Goal: Task Accomplishment & Management: Use online tool/utility

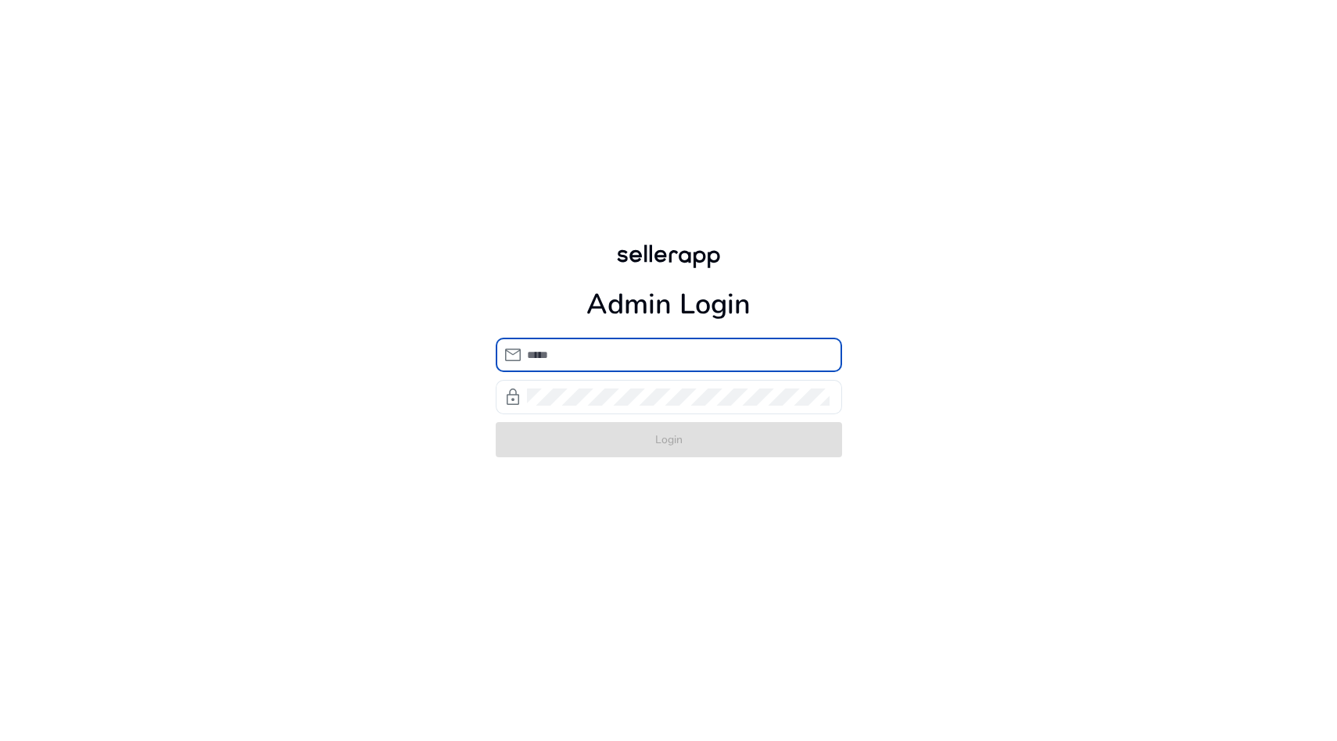
type input "**********"
click at [642, 432] on form "**********" at bounding box center [669, 398] width 346 height 120
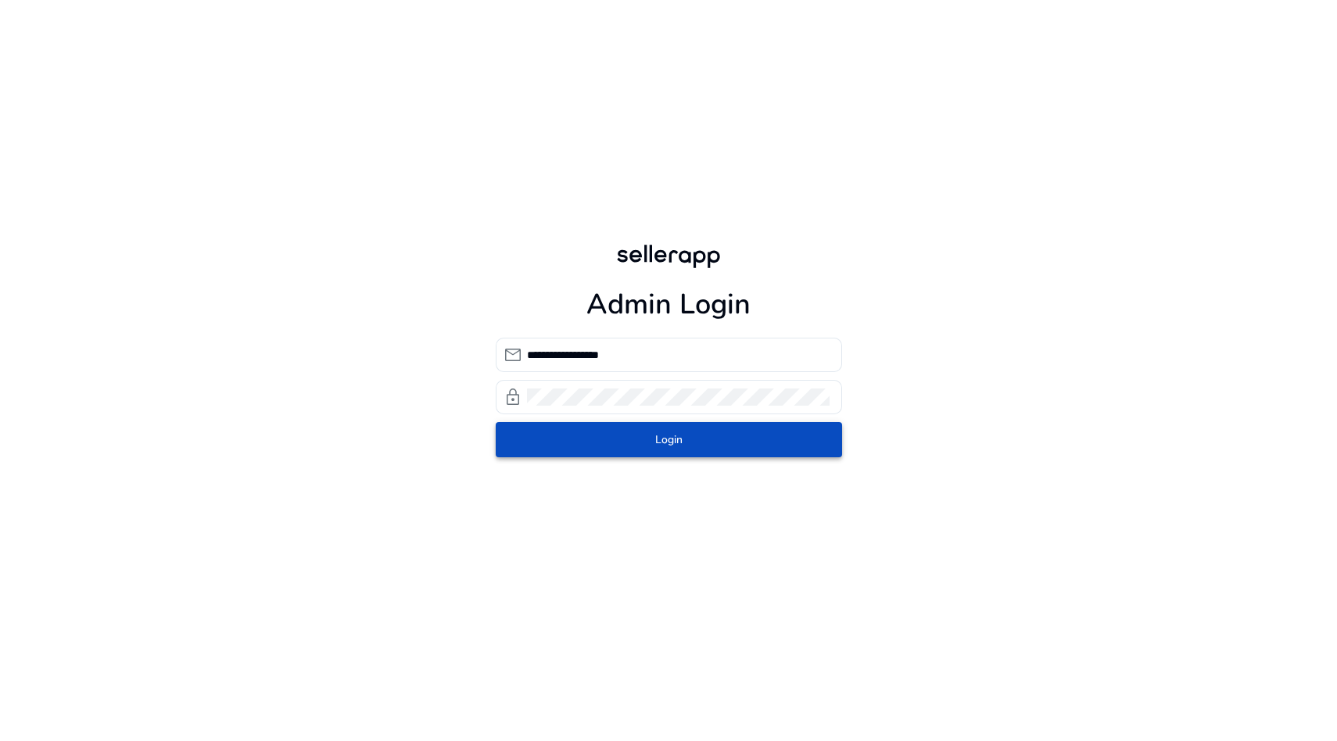
click at [642, 432] on span "submit" at bounding box center [669, 440] width 346 height 38
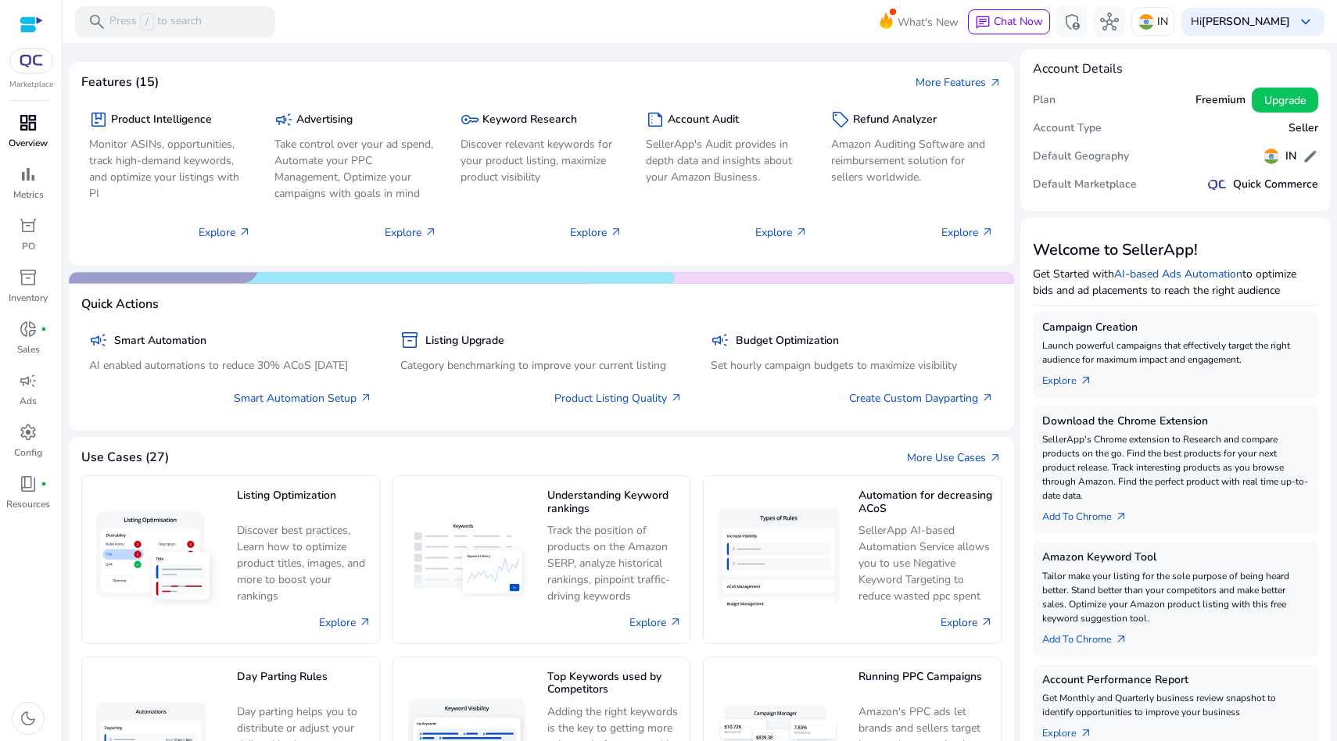
click at [23, 131] on span "dashboard" at bounding box center [28, 122] width 19 height 19
